Goal: Task Accomplishment & Management: Manage account settings

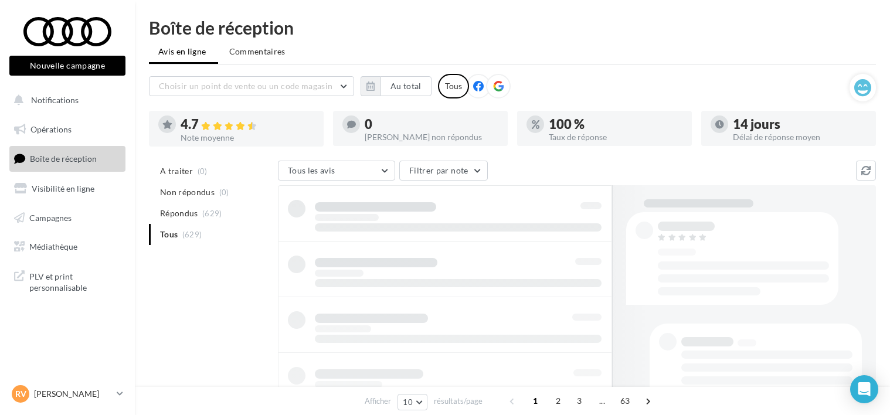
scroll to position [60, 0]
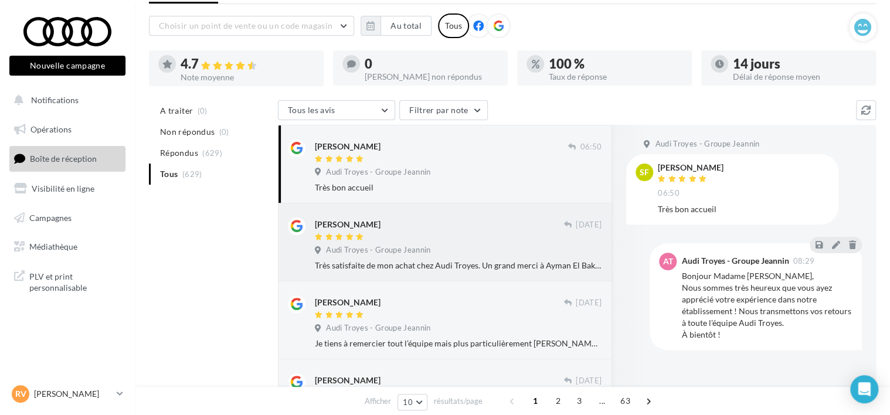
click at [462, 237] on div at bounding box center [439, 238] width 249 height 10
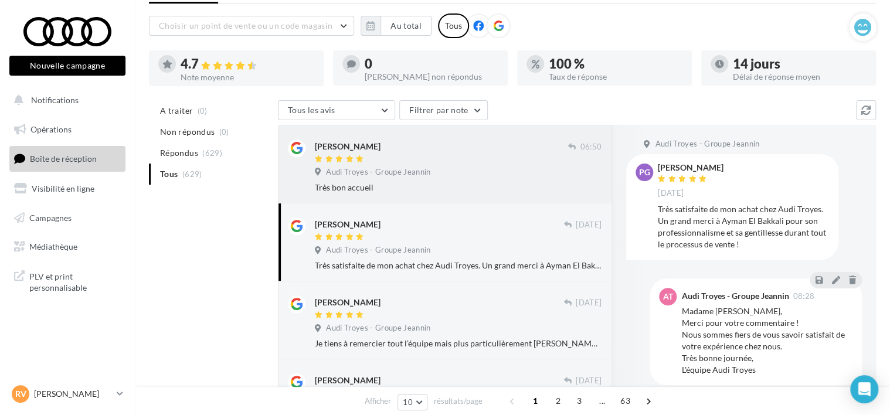
click at [479, 167] on div "Audi Troyes - Groupe Jeannin" at bounding box center [458, 173] width 287 height 13
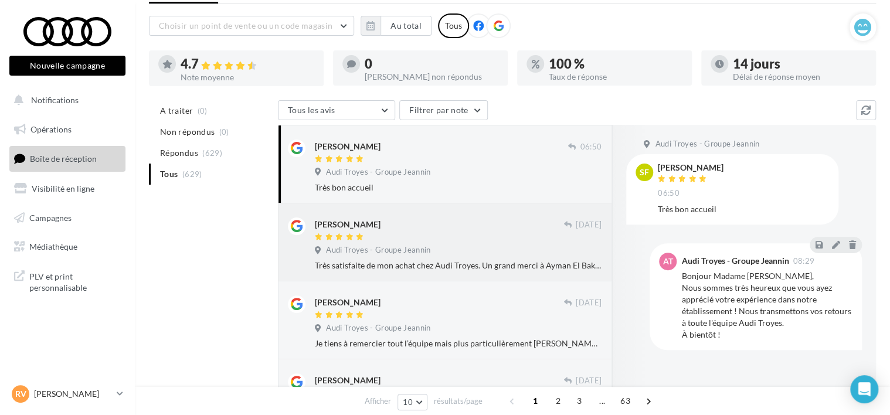
click at [497, 239] on div at bounding box center [439, 238] width 249 height 10
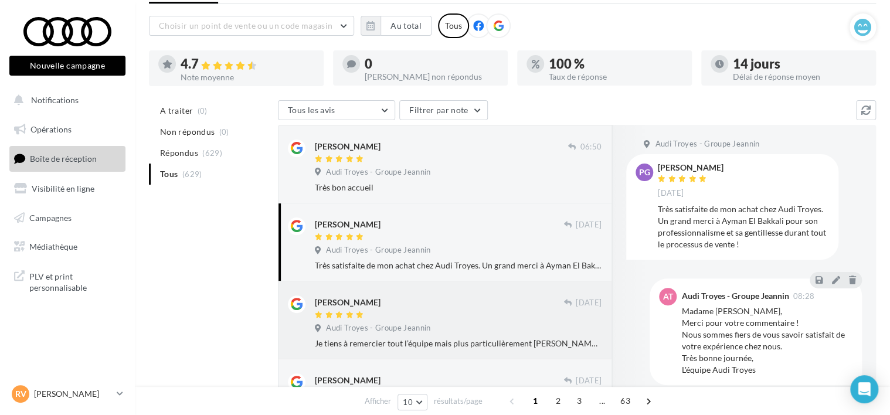
click at [415, 312] on div at bounding box center [439, 316] width 249 height 10
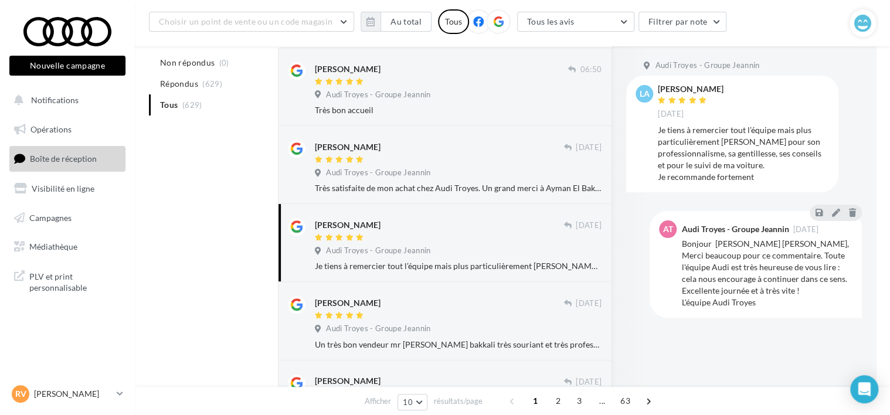
scroll to position [178, 0]
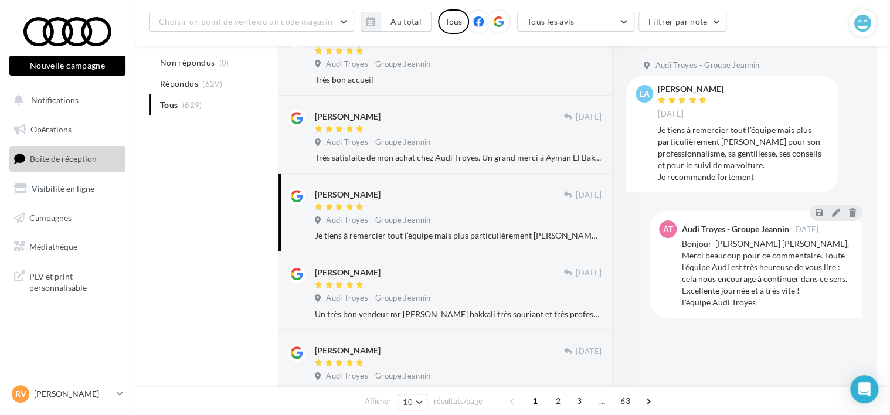
click at [445, 288] on div at bounding box center [439, 286] width 249 height 10
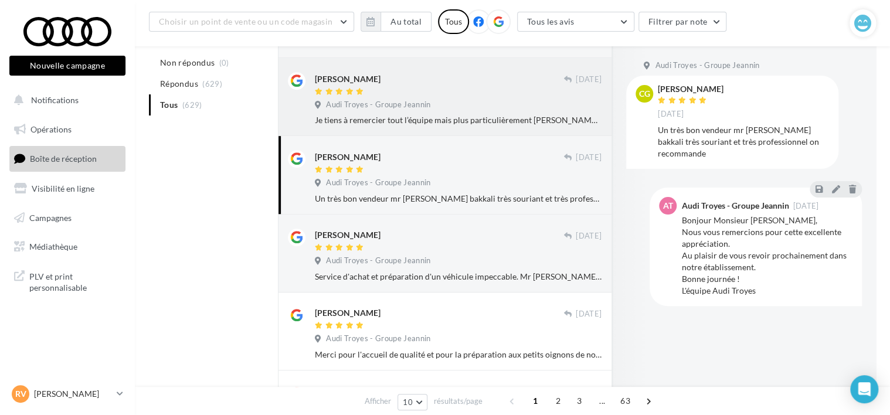
scroll to position [295, 0]
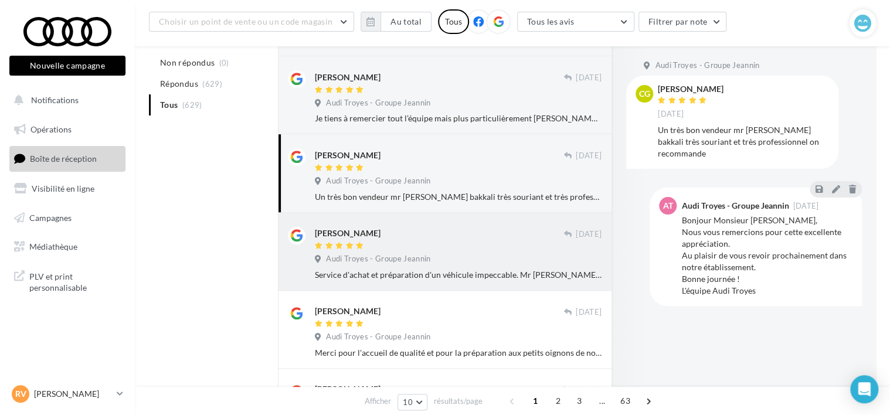
click at [460, 238] on div "[PERSON_NAME]" at bounding box center [439, 233] width 249 height 12
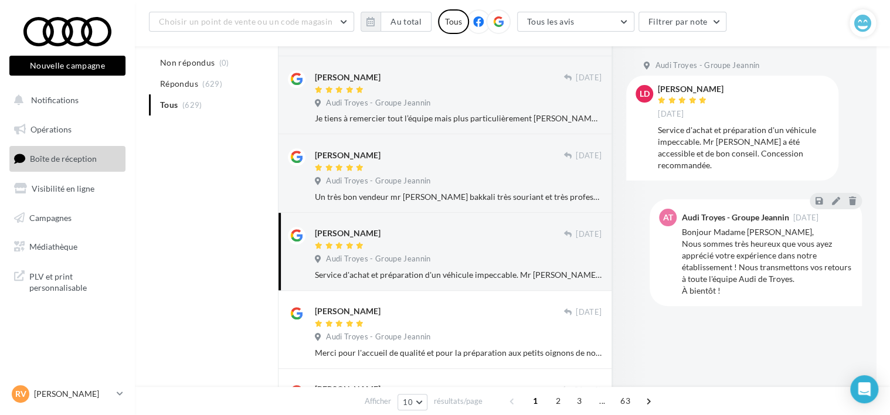
scroll to position [354, 0]
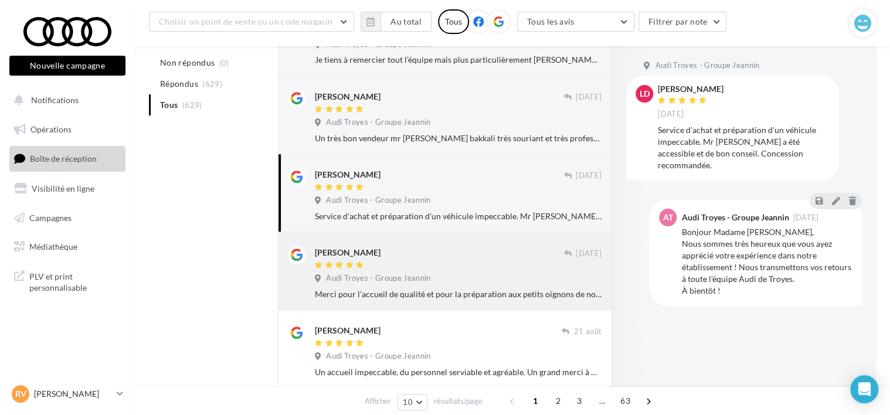
click at [439, 276] on div "Audi Troyes - Groupe Jeannin" at bounding box center [458, 279] width 287 height 13
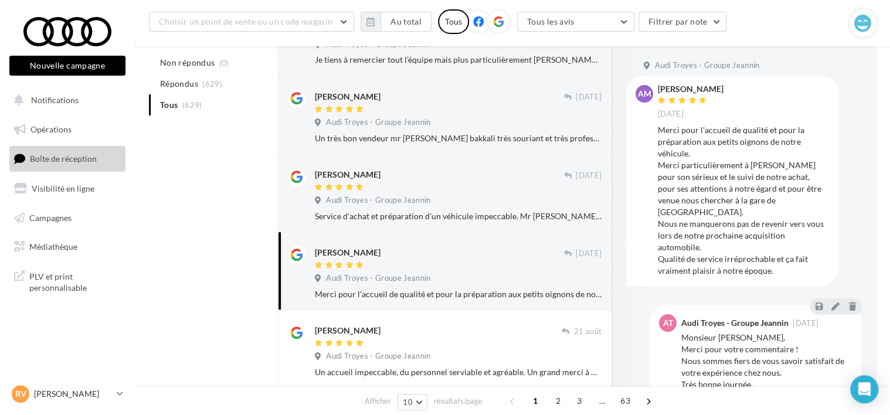
scroll to position [412, 0]
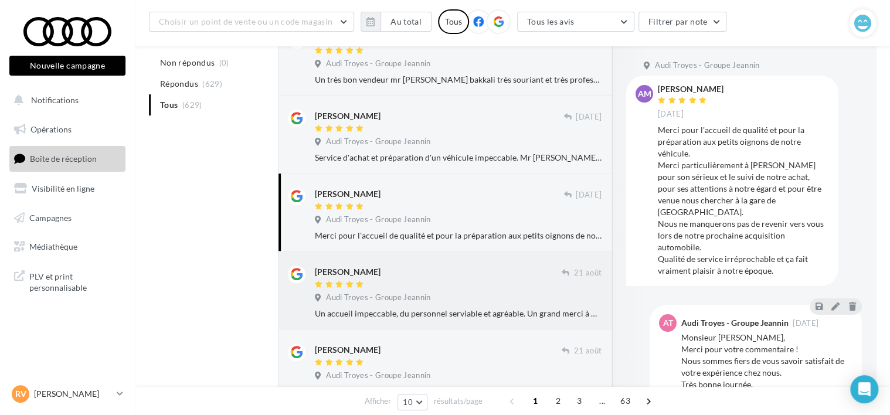
click at [439, 284] on div at bounding box center [438, 285] width 247 height 10
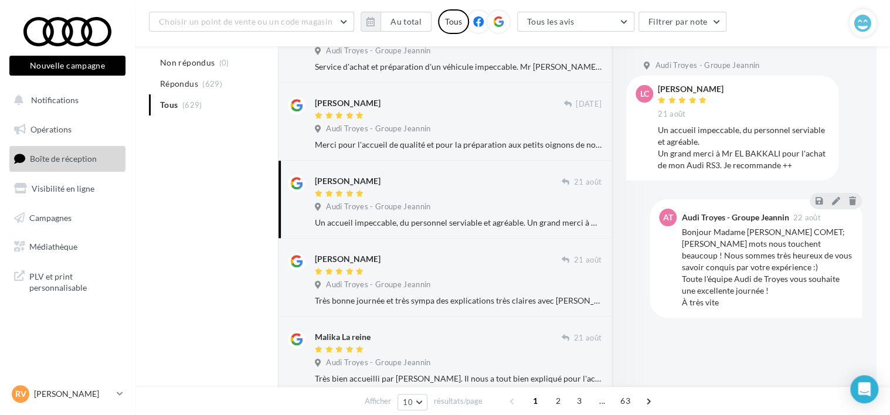
scroll to position [530, 0]
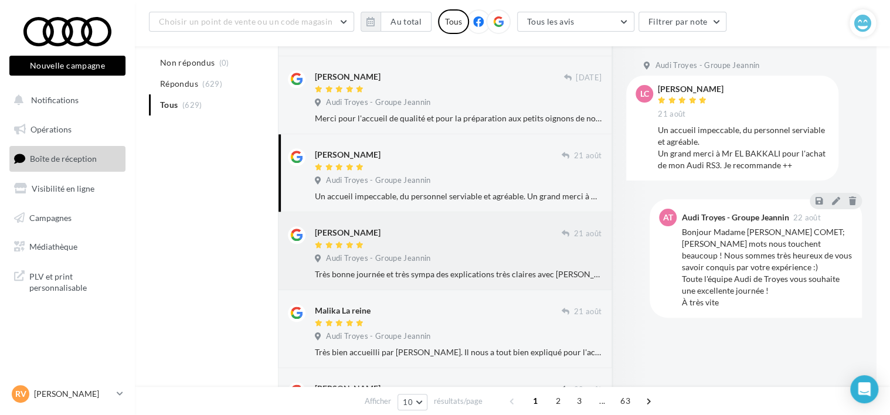
click at [439, 244] on div at bounding box center [438, 246] width 247 height 10
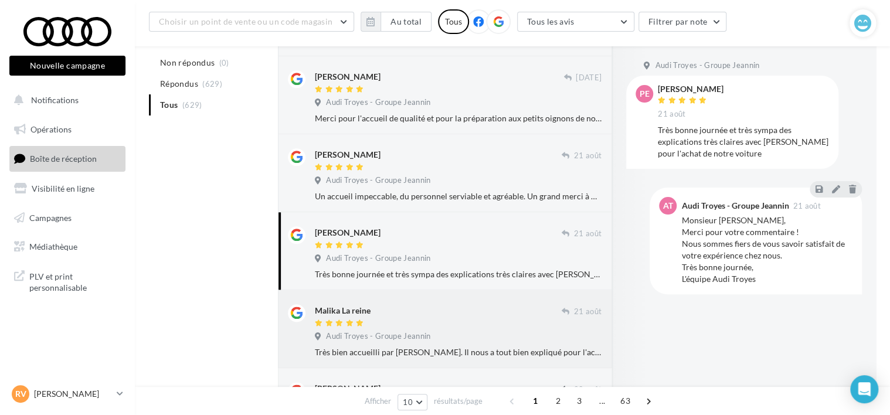
click at [456, 316] on div "Malika La reine" at bounding box center [438, 310] width 247 height 12
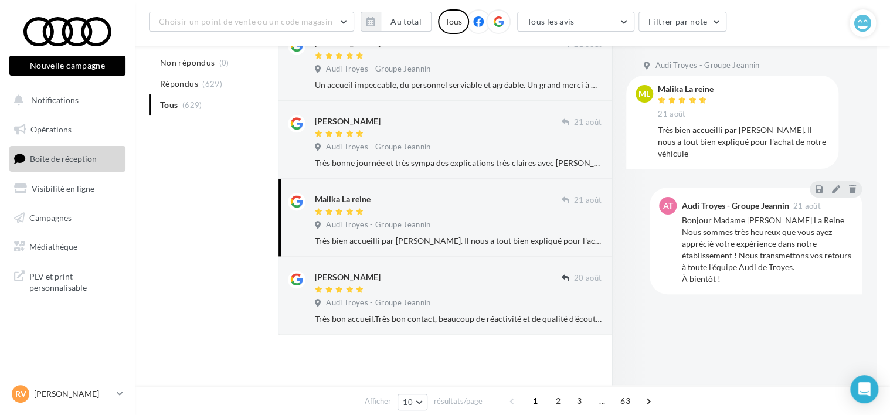
scroll to position [644, 0]
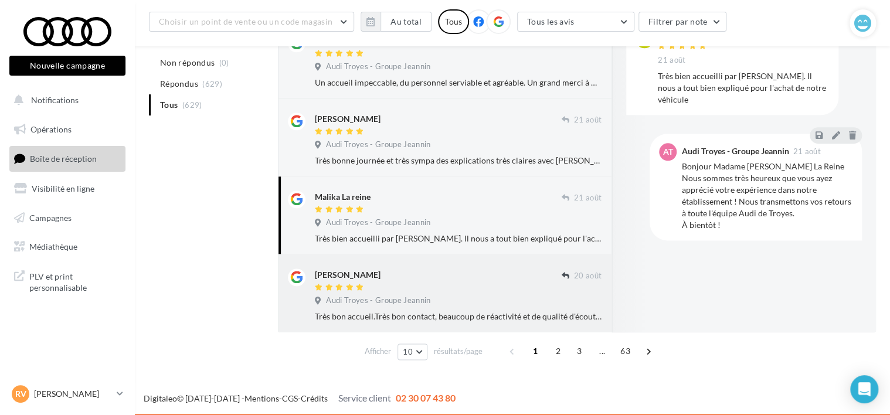
click at [458, 282] on div "[PERSON_NAME]" at bounding box center [438, 281] width 247 height 25
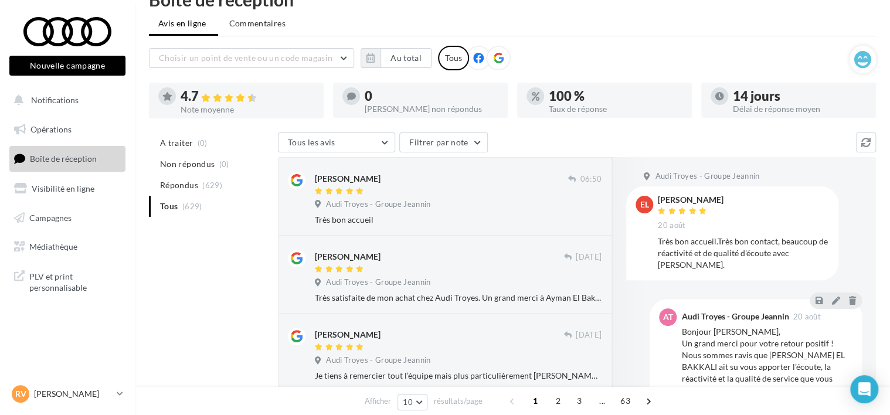
scroll to position [0, 0]
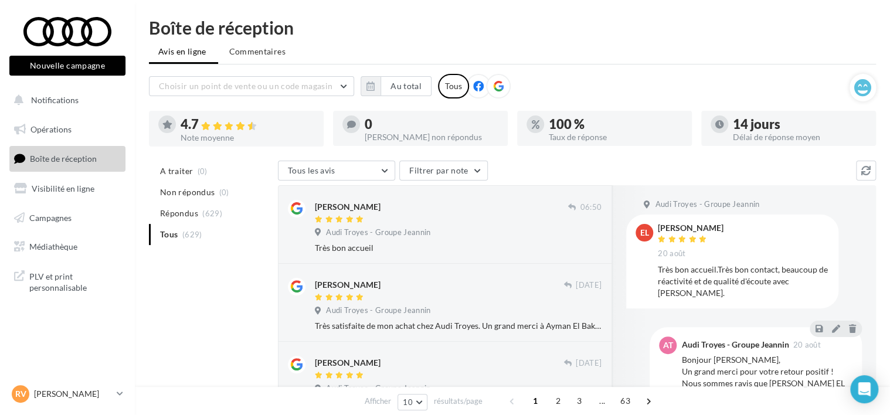
click at [187, 236] on ul "A traiter (0) Non répondus (0) Répondus (629) Tous (629)" at bounding box center [211, 203] width 124 height 84
click at [200, 172] on span "(0)" at bounding box center [203, 171] width 10 height 9
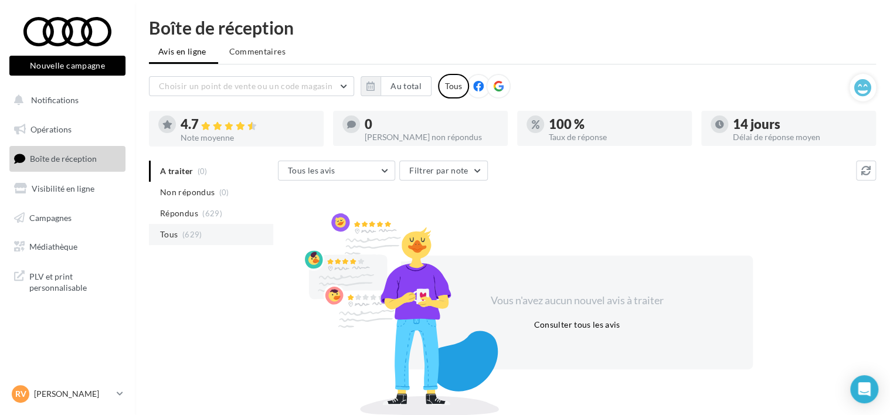
click at [183, 225] on li "Tous (629)" at bounding box center [211, 234] width 124 height 21
